Goal: Task Accomplishment & Management: Use online tool/utility

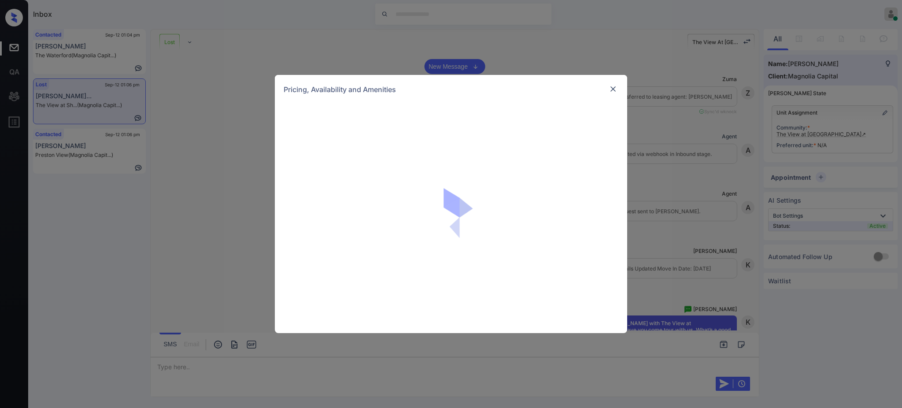
scroll to position [1037, 0]
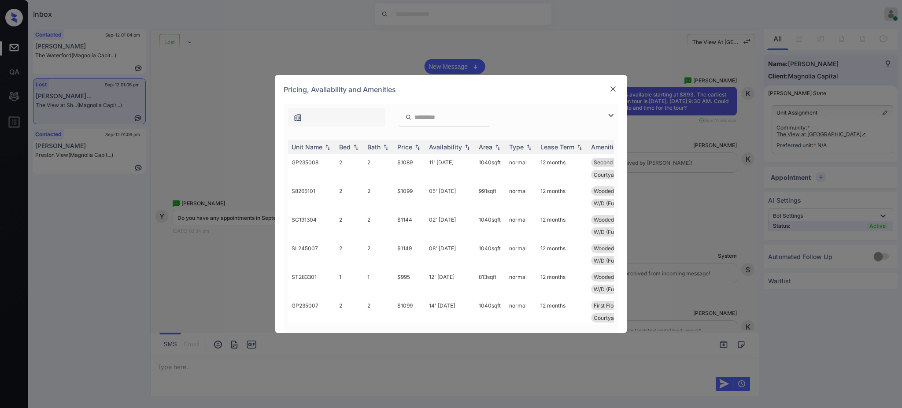
click at [404, 216] on td "$1144" at bounding box center [410, 225] width 32 height 29
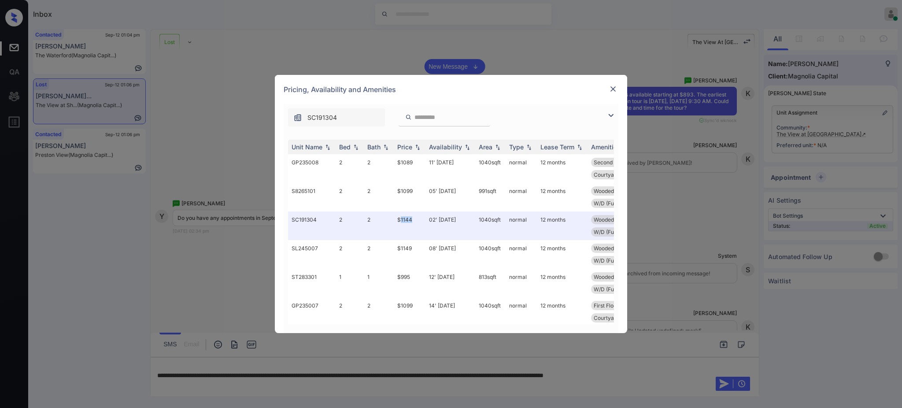
click at [612, 87] on img at bounding box center [613, 89] width 9 height 9
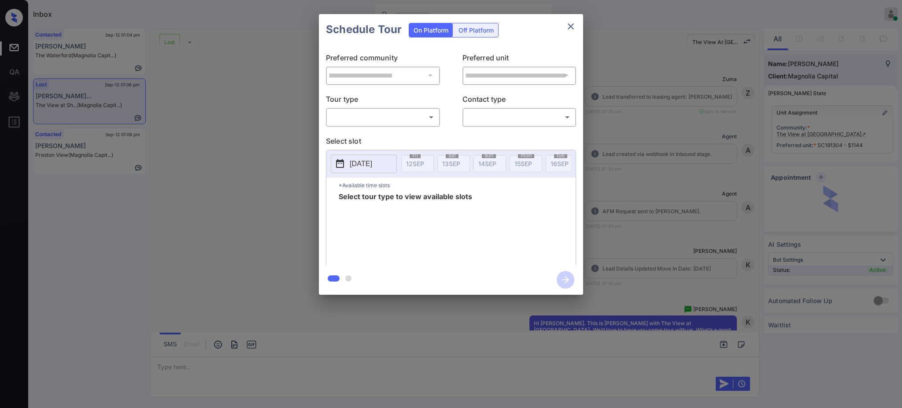
scroll to position [3742, 0]
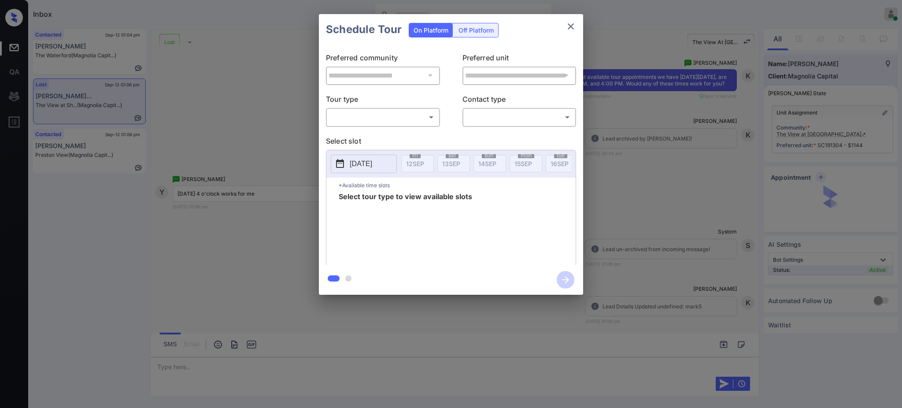
click at [427, 116] on body "Inbox [PERSON_NAME] Online Set yourself offline Set yourself on break Profile S…" at bounding box center [451, 204] width 902 height 408
click at [399, 132] on li "In Person" at bounding box center [383, 137] width 108 height 16
type input "********"
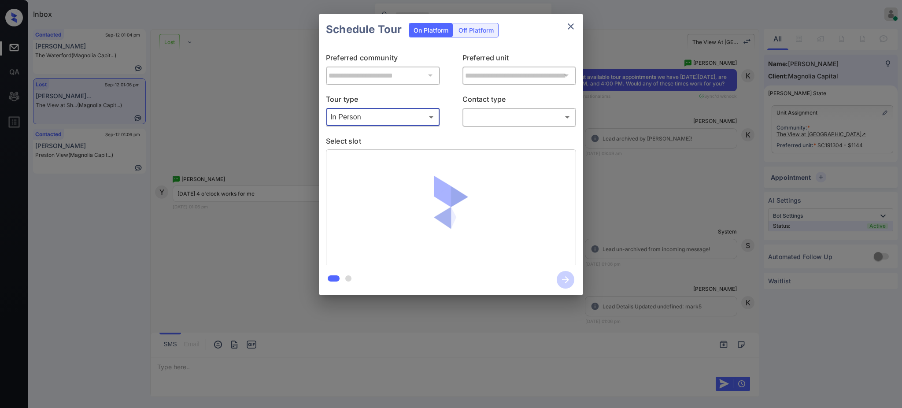
click at [484, 124] on body "Inbox [PERSON_NAME] Online Set yourself offline Set yourself on break Profile S…" at bounding box center [451, 204] width 902 height 408
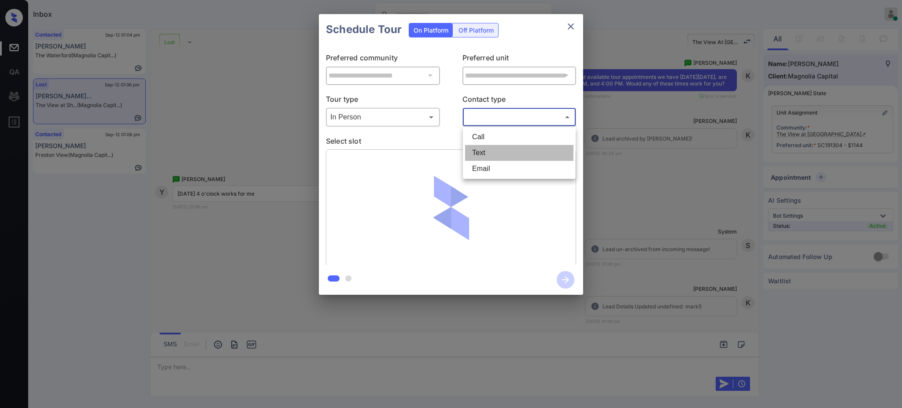
click at [477, 155] on li "Text" at bounding box center [519, 153] width 108 height 16
type input "****"
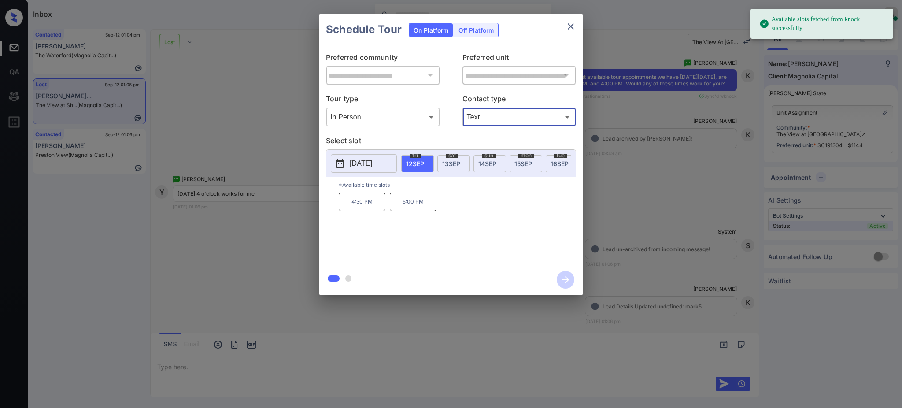
click at [371, 164] on p "[DATE]" at bounding box center [361, 163] width 22 height 11
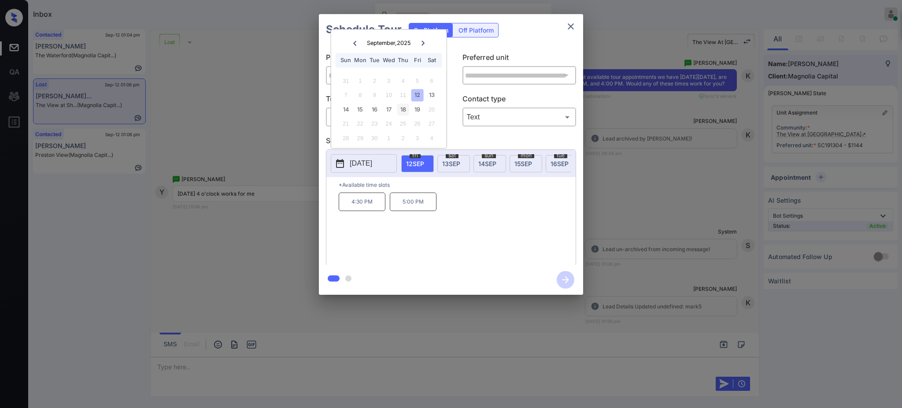
click at [405, 111] on div "18" at bounding box center [403, 110] width 12 height 12
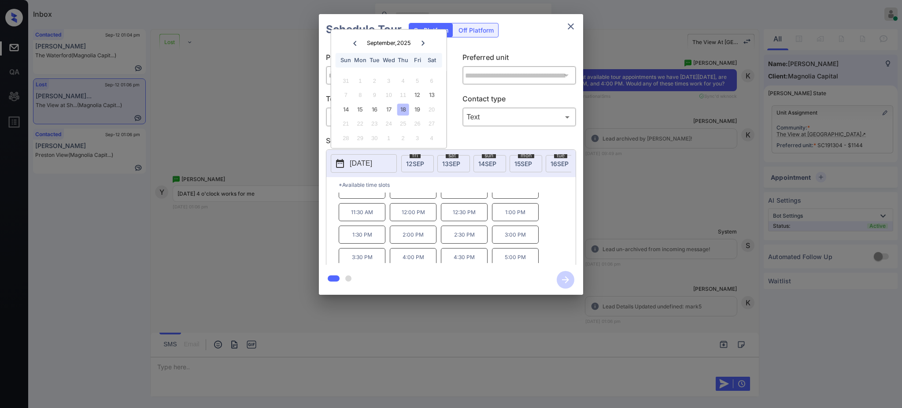
scroll to position [15, 0]
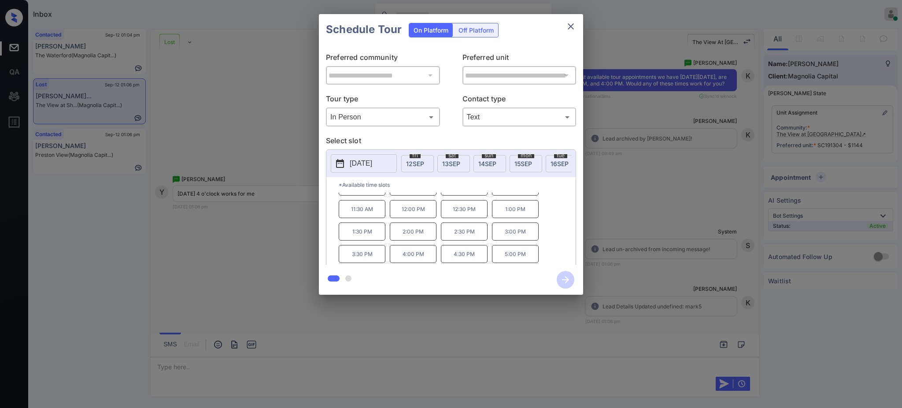
click at [419, 259] on p "4:00 PM" at bounding box center [413, 254] width 47 height 18
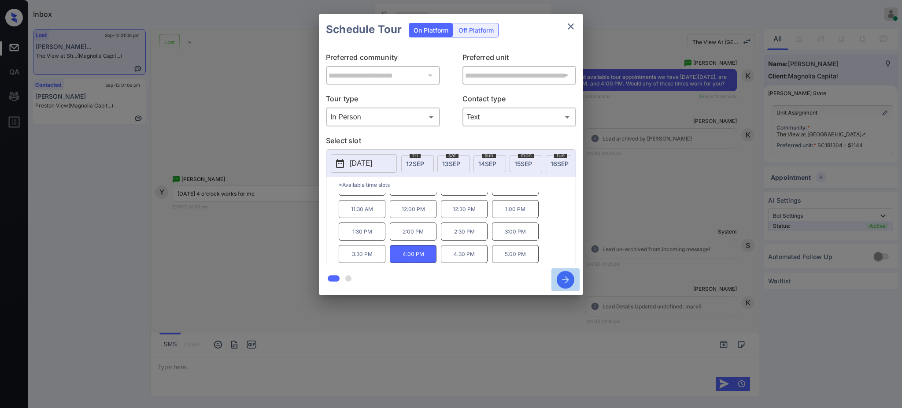
click at [566, 279] on icon "button" at bounding box center [565, 279] width 7 height 7
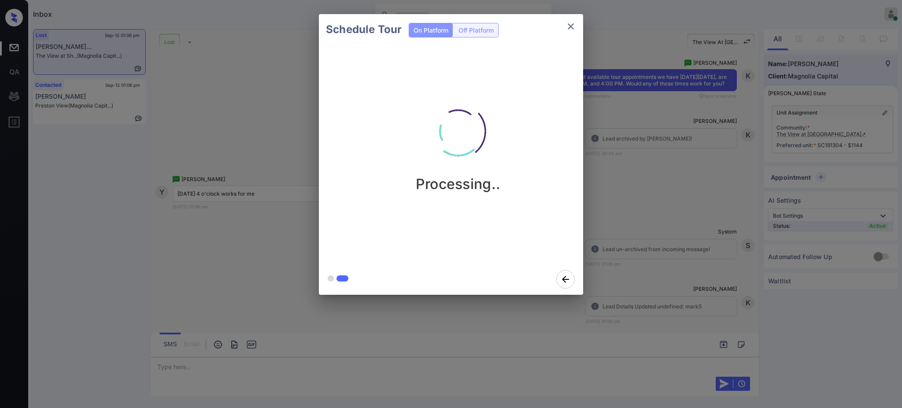
click at [641, 246] on div "Schedule Tour On Platform Off Platform Processing.." at bounding box center [451, 154] width 902 height 309
